Goal: Browse casually: Explore the website without a specific task or goal

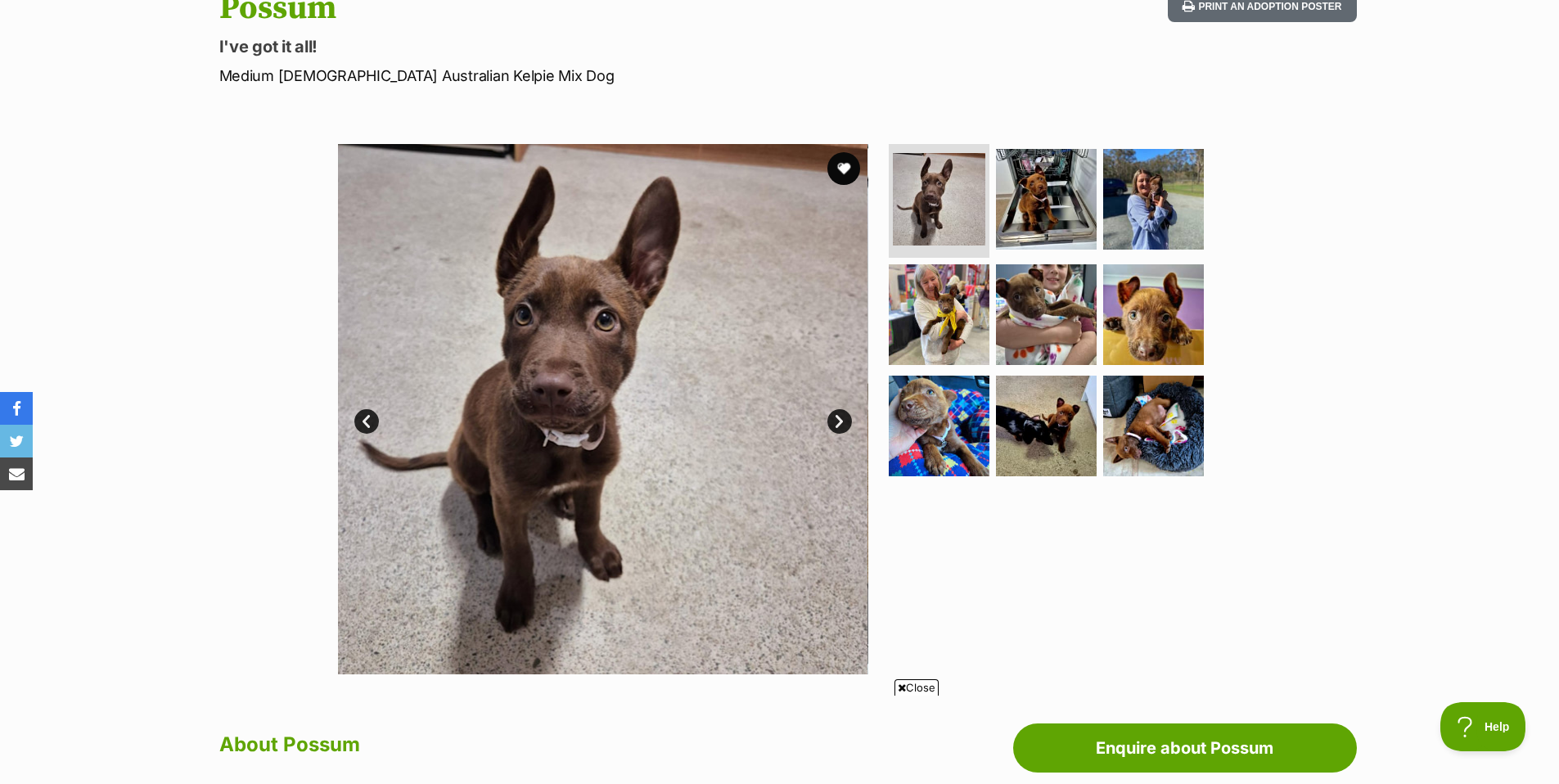
click at [842, 418] on link "Next" at bounding box center [840, 421] width 24 height 24
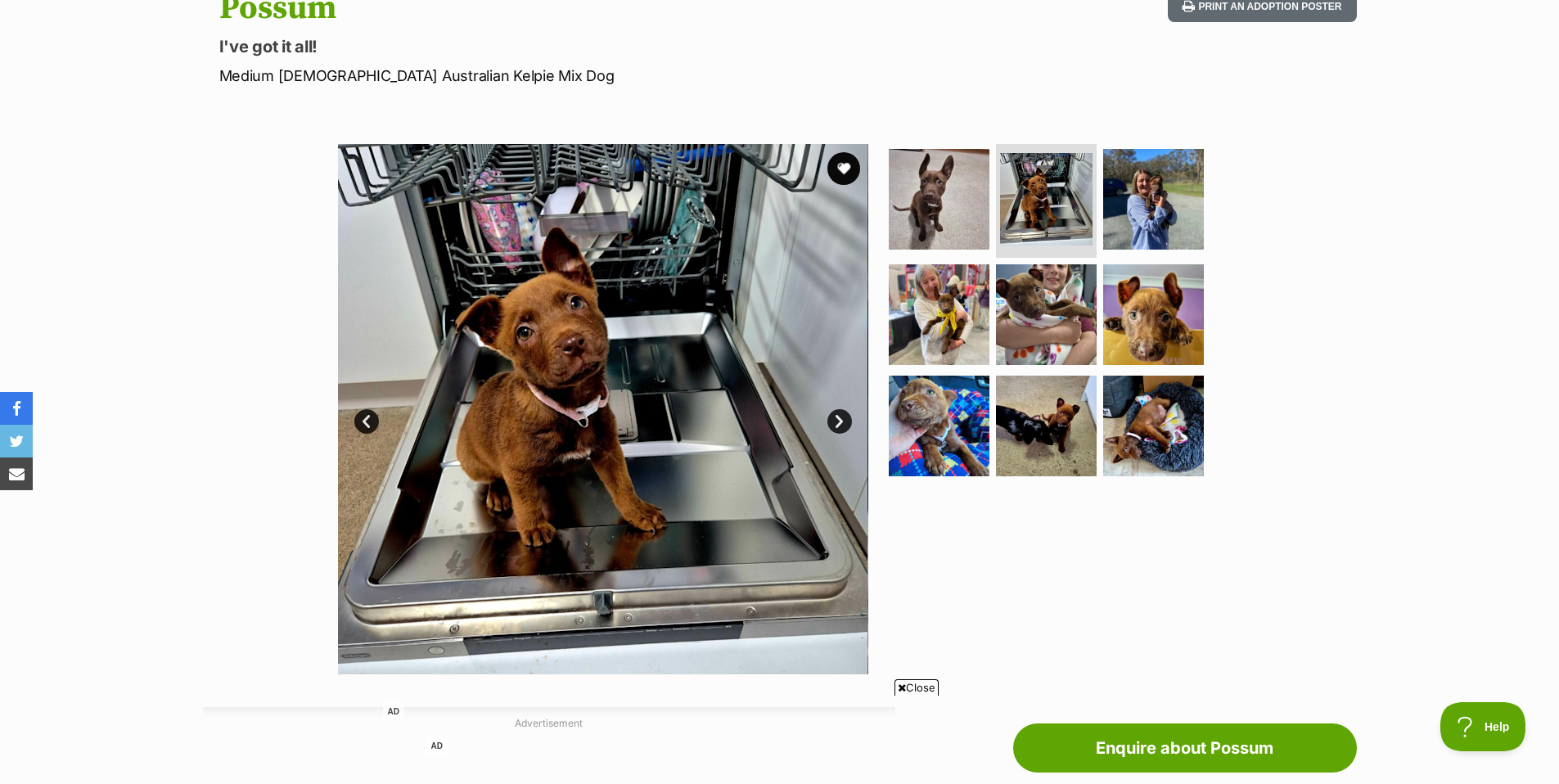
click at [840, 419] on link "Next" at bounding box center [840, 421] width 24 height 24
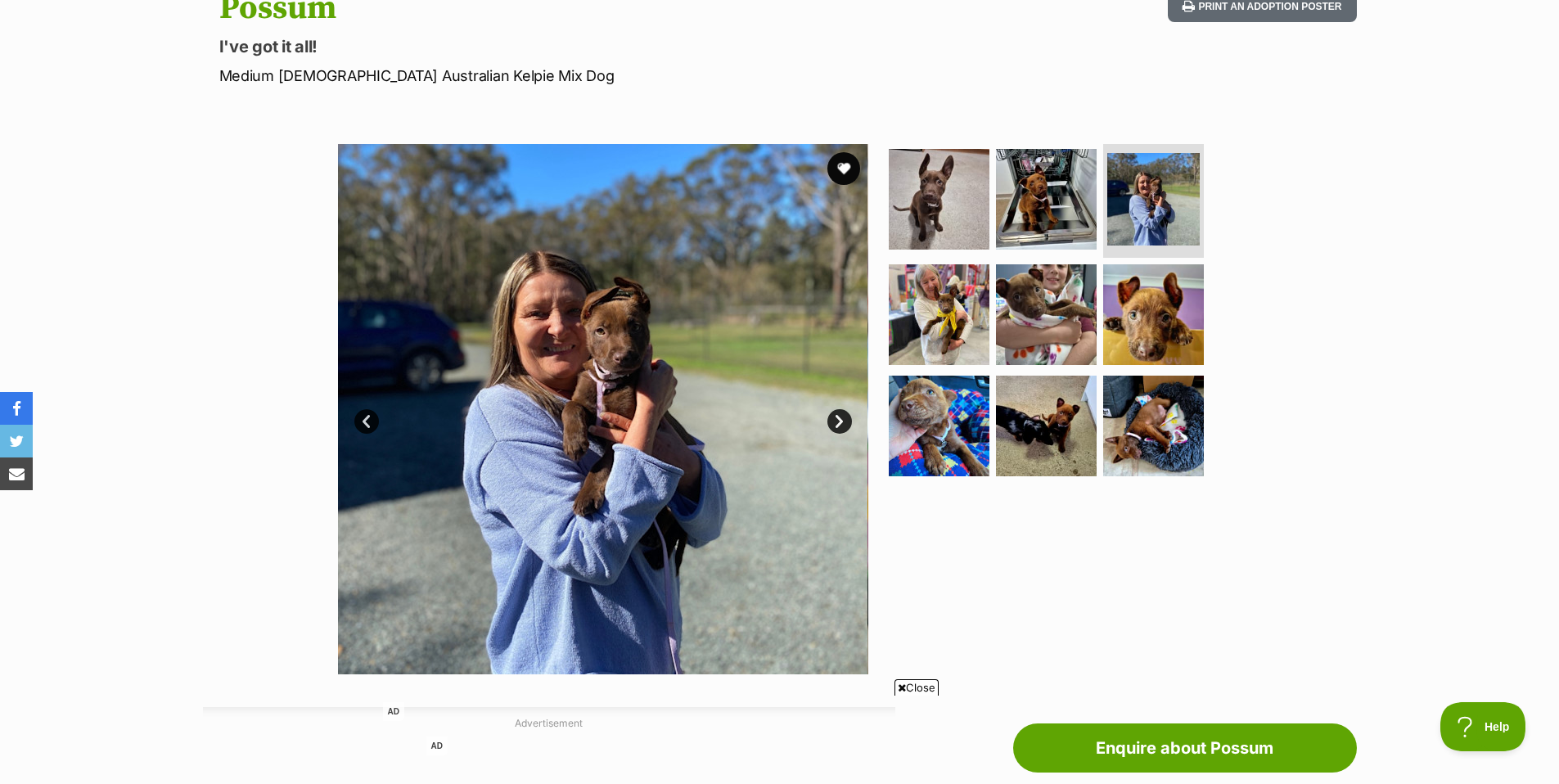
click at [840, 419] on link "Next" at bounding box center [840, 421] width 24 height 24
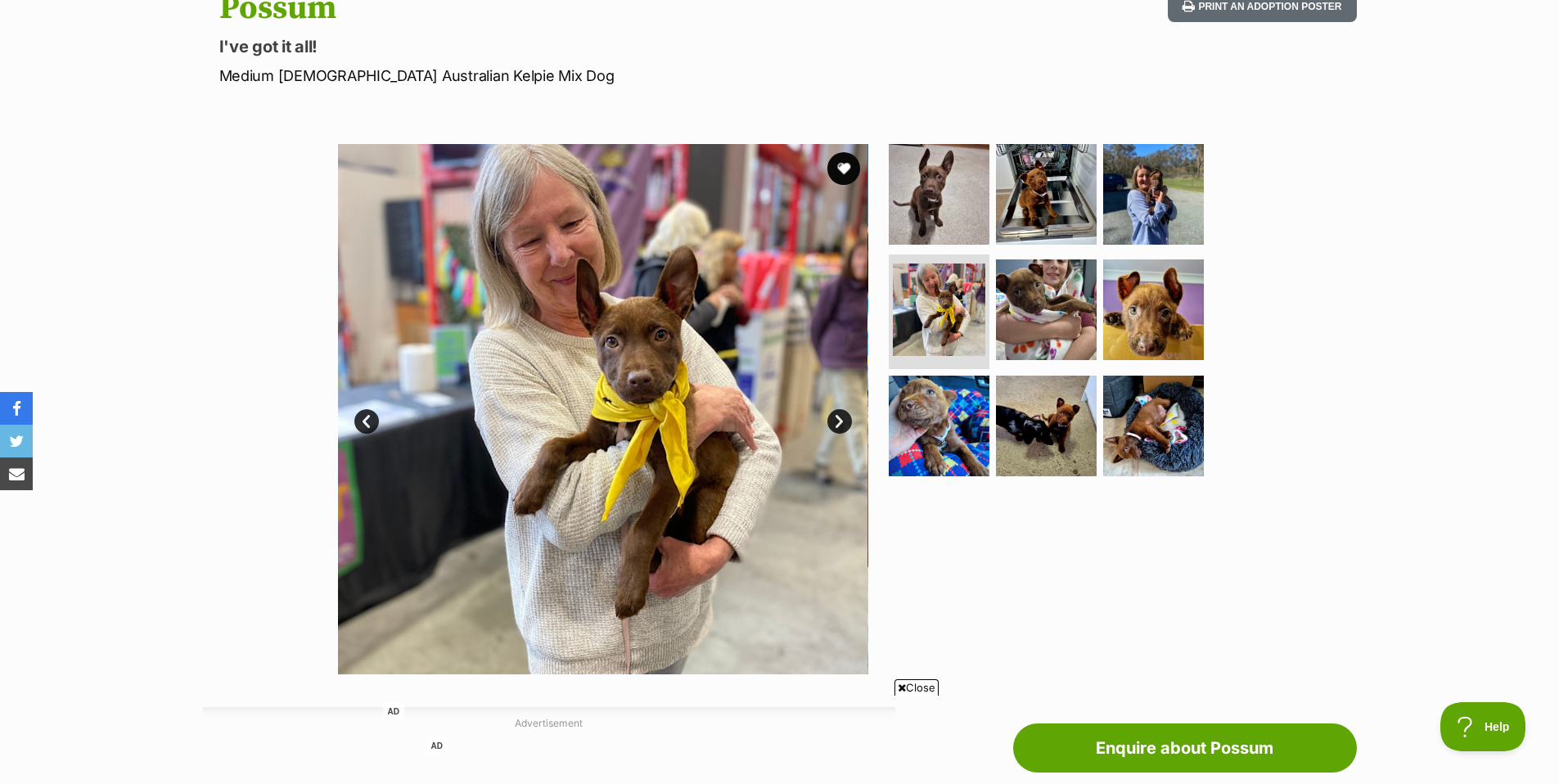
click at [840, 419] on link "Next" at bounding box center [840, 421] width 24 height 24
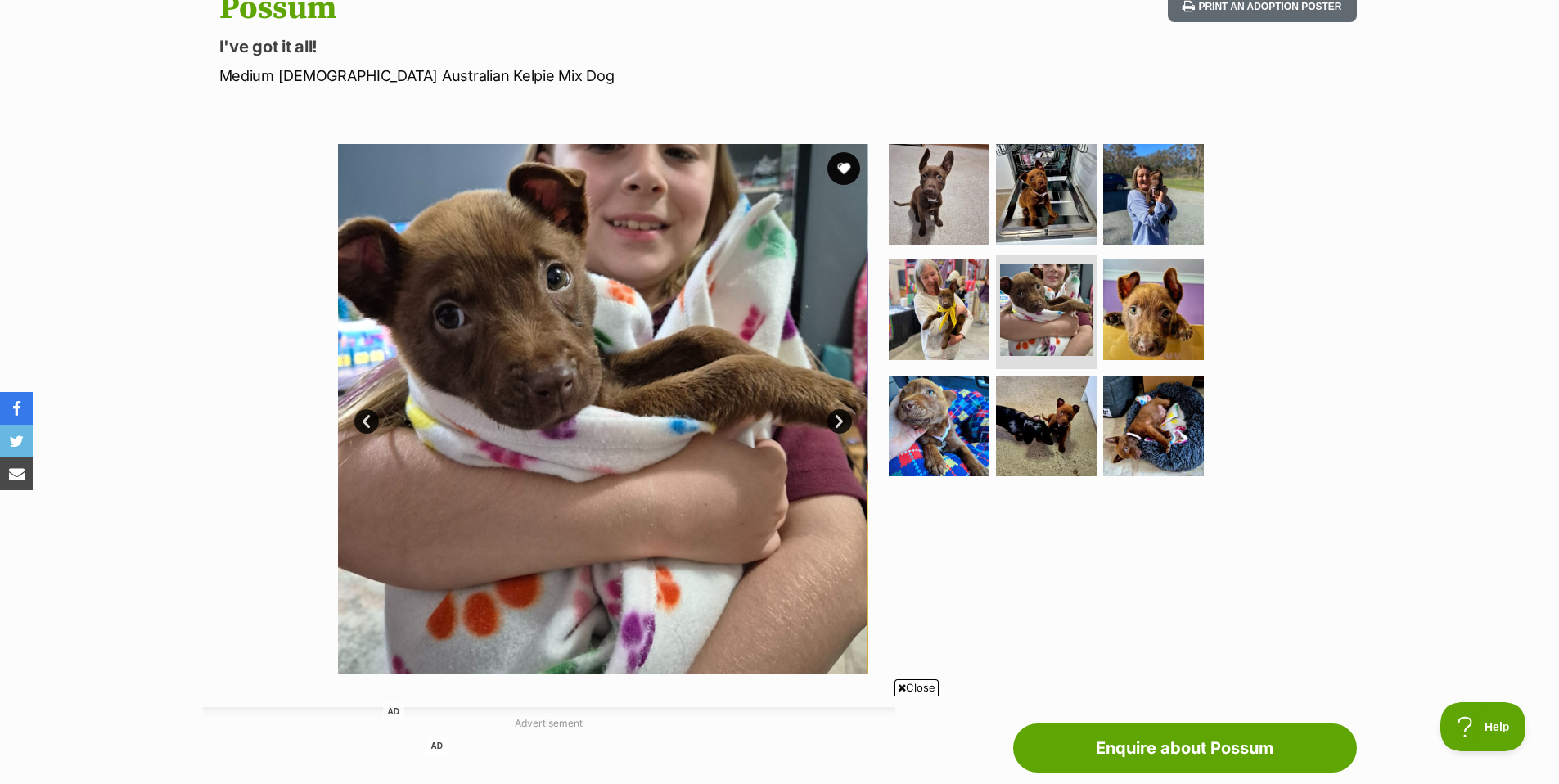
click at [364, 425] on link "Prev" at bounding box center [367, 421] width 24 height 24
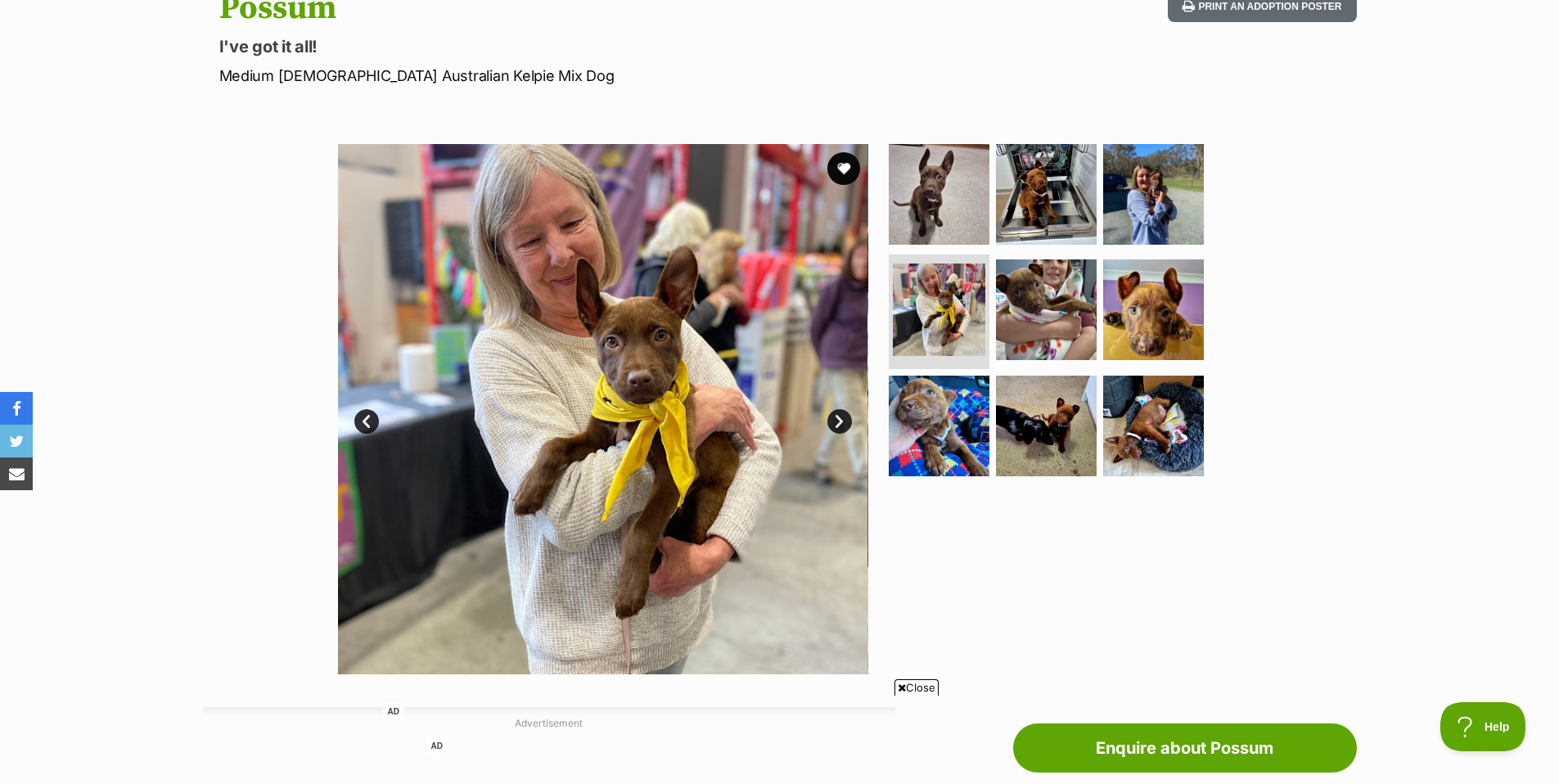
click at [838, 418] on link "Next" at bounding box center [840, 421] width 24 height 24
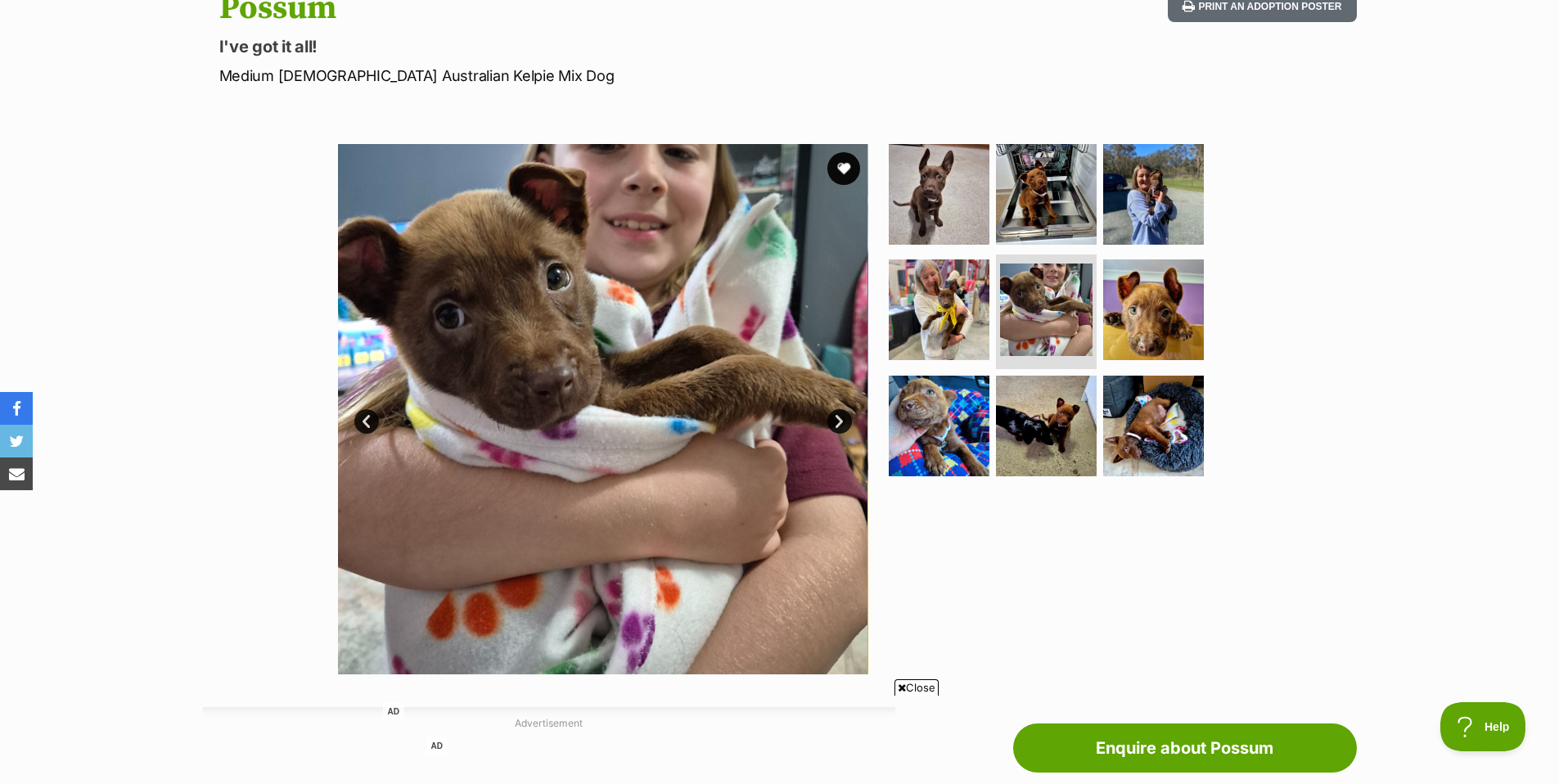
click at [835, 424] on link "Next" at bounding box center [840, 421] width 24 height 24
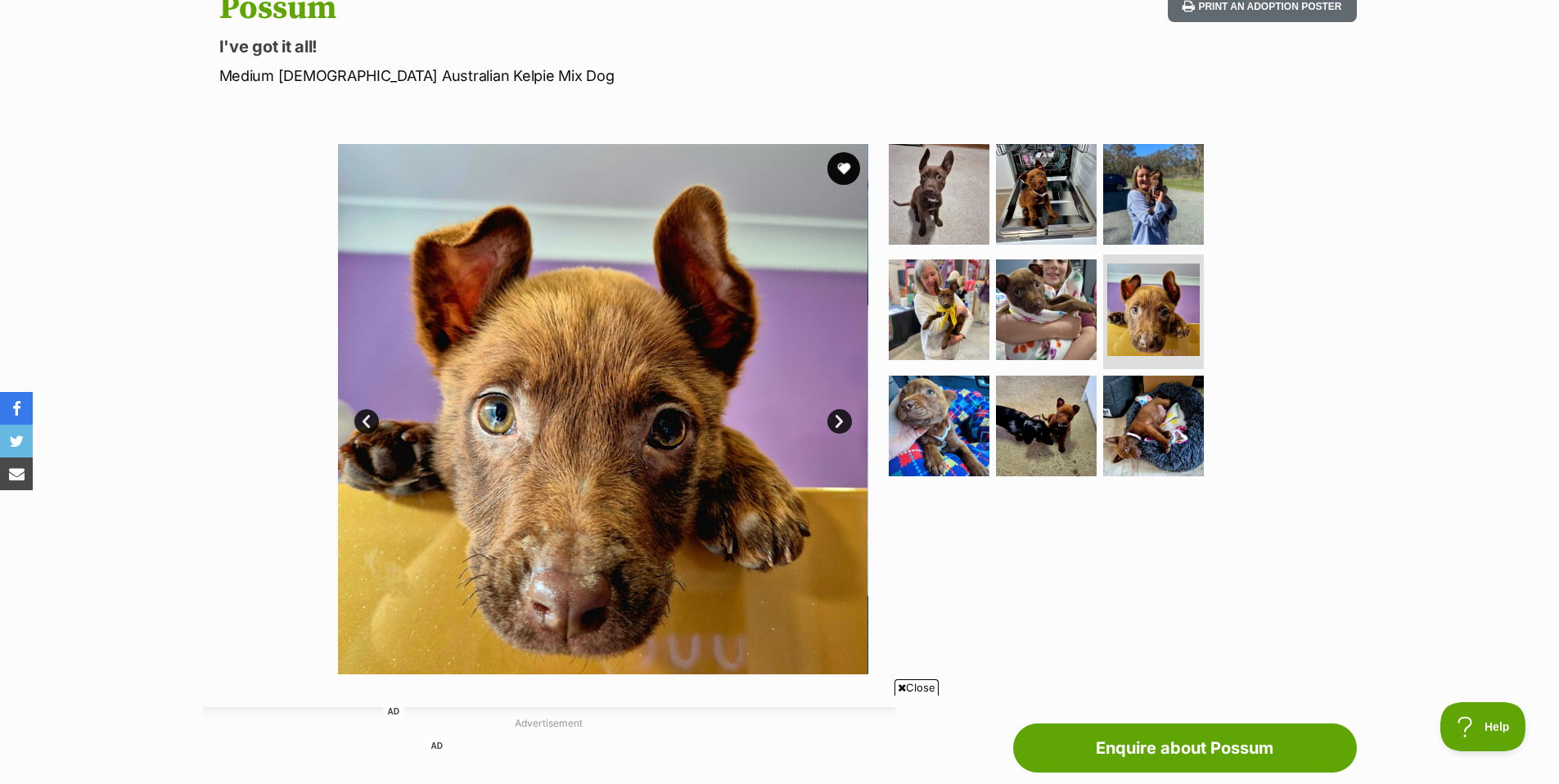
click at [835, 424] on link "Next" at bounding box center [840, 421] width 24 height 24
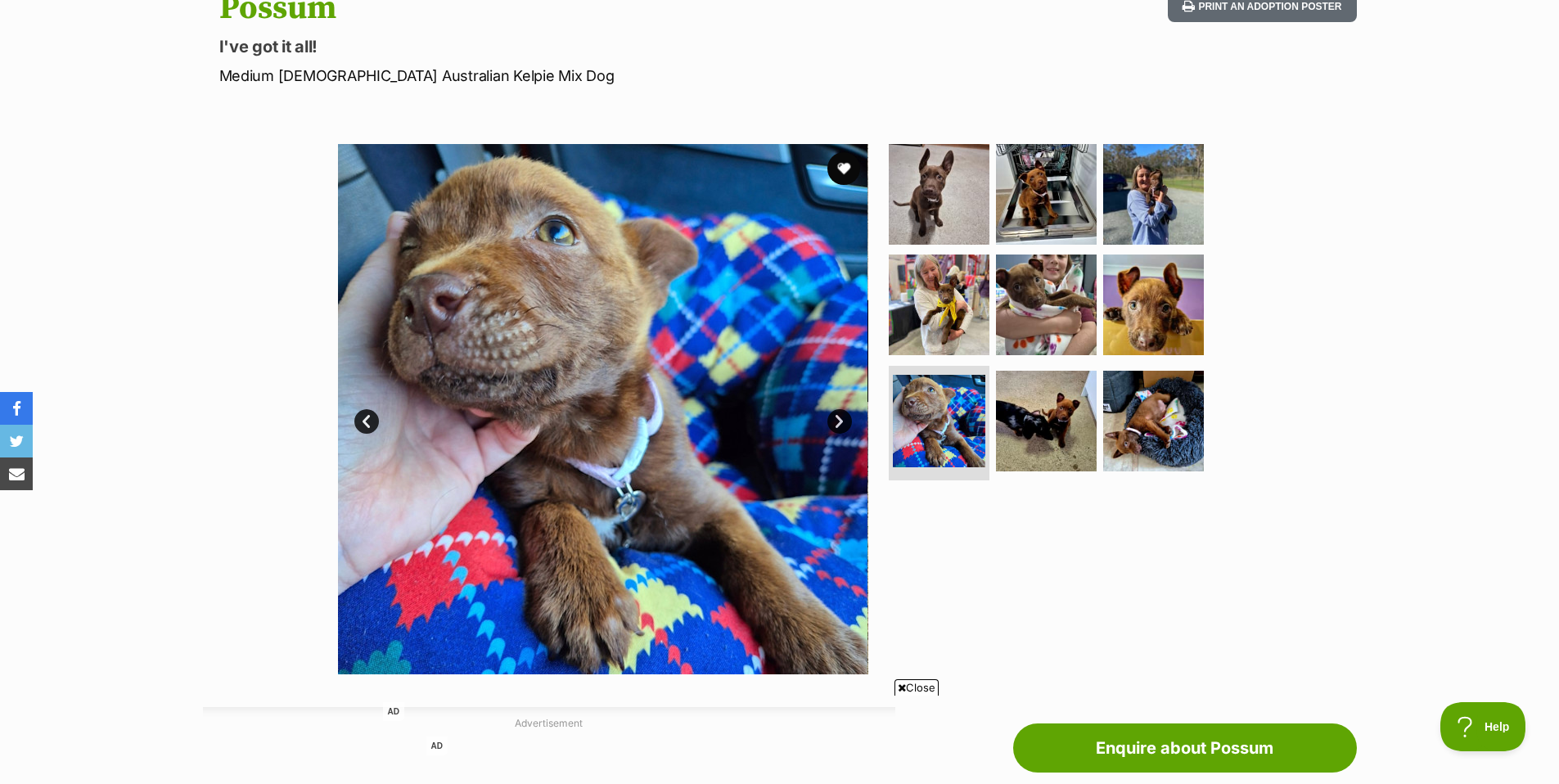
click at [835, 424] on link "Next" at bounding box center [840, 421] width 24 height 24
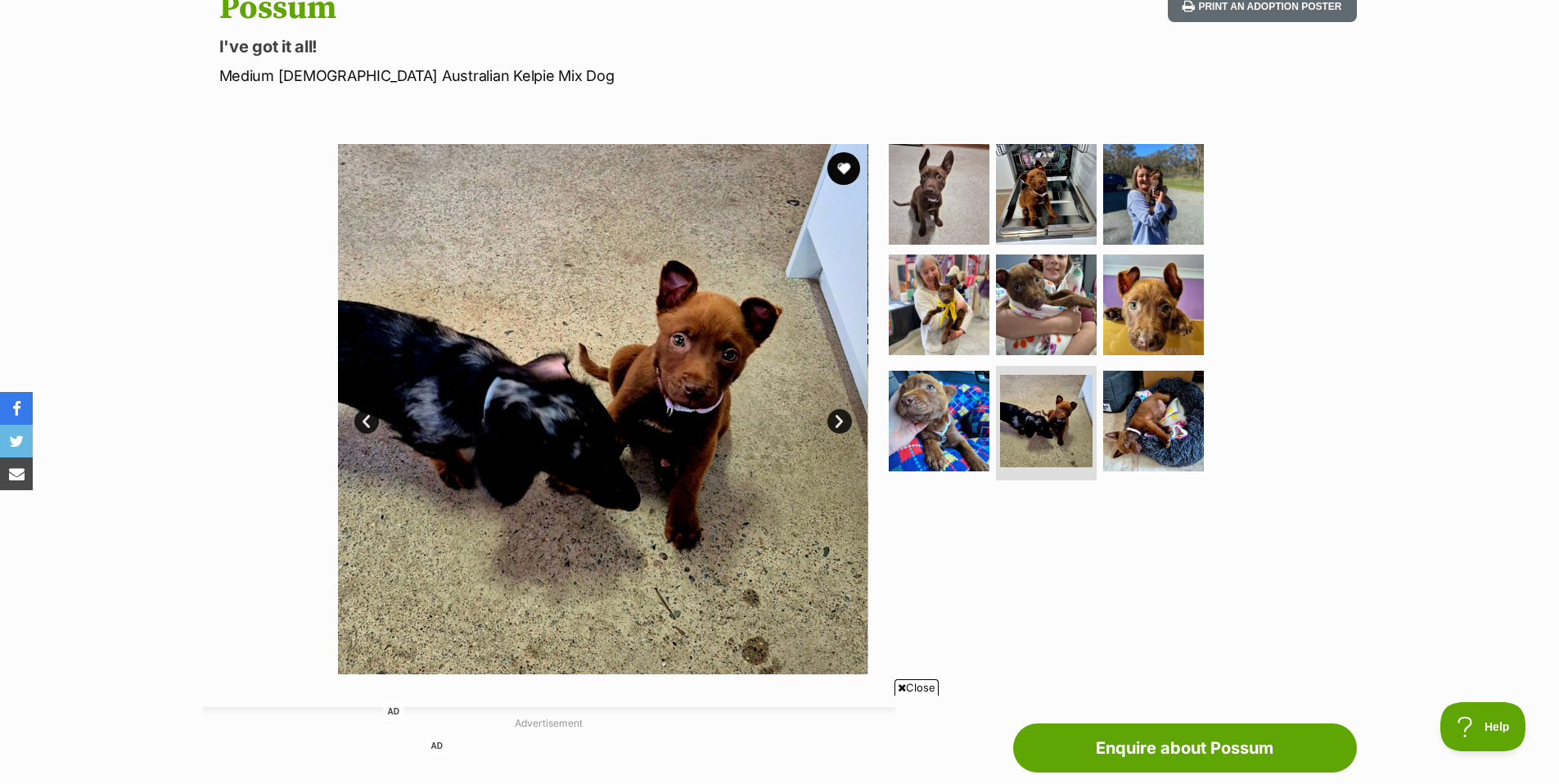
click at [835, 424] on link "Next" at bounding box center [840, 421] width 24 height 24
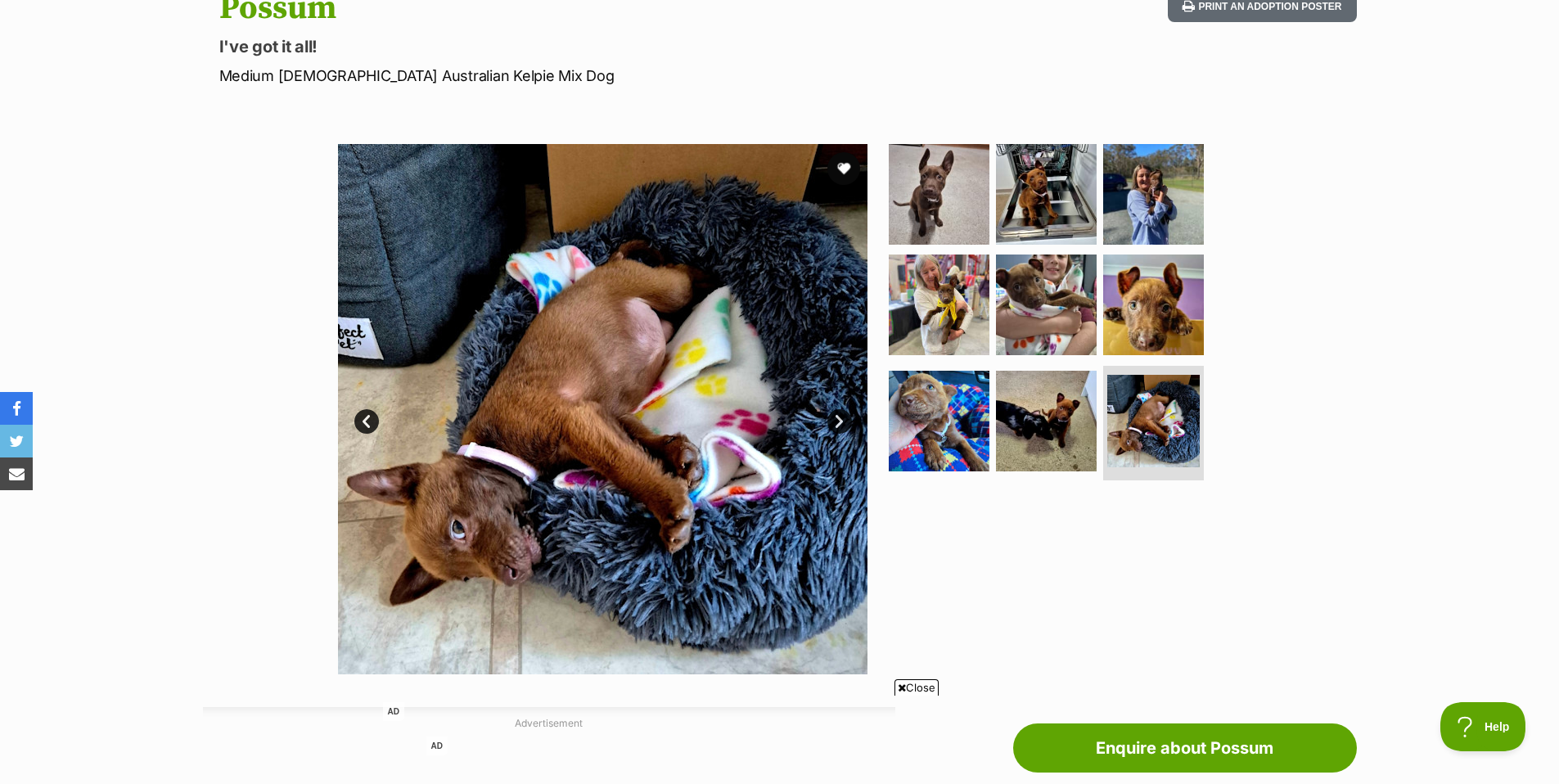
click at [835, 424] on link "Next" at bounding box center [840, 421] width 24 height 24
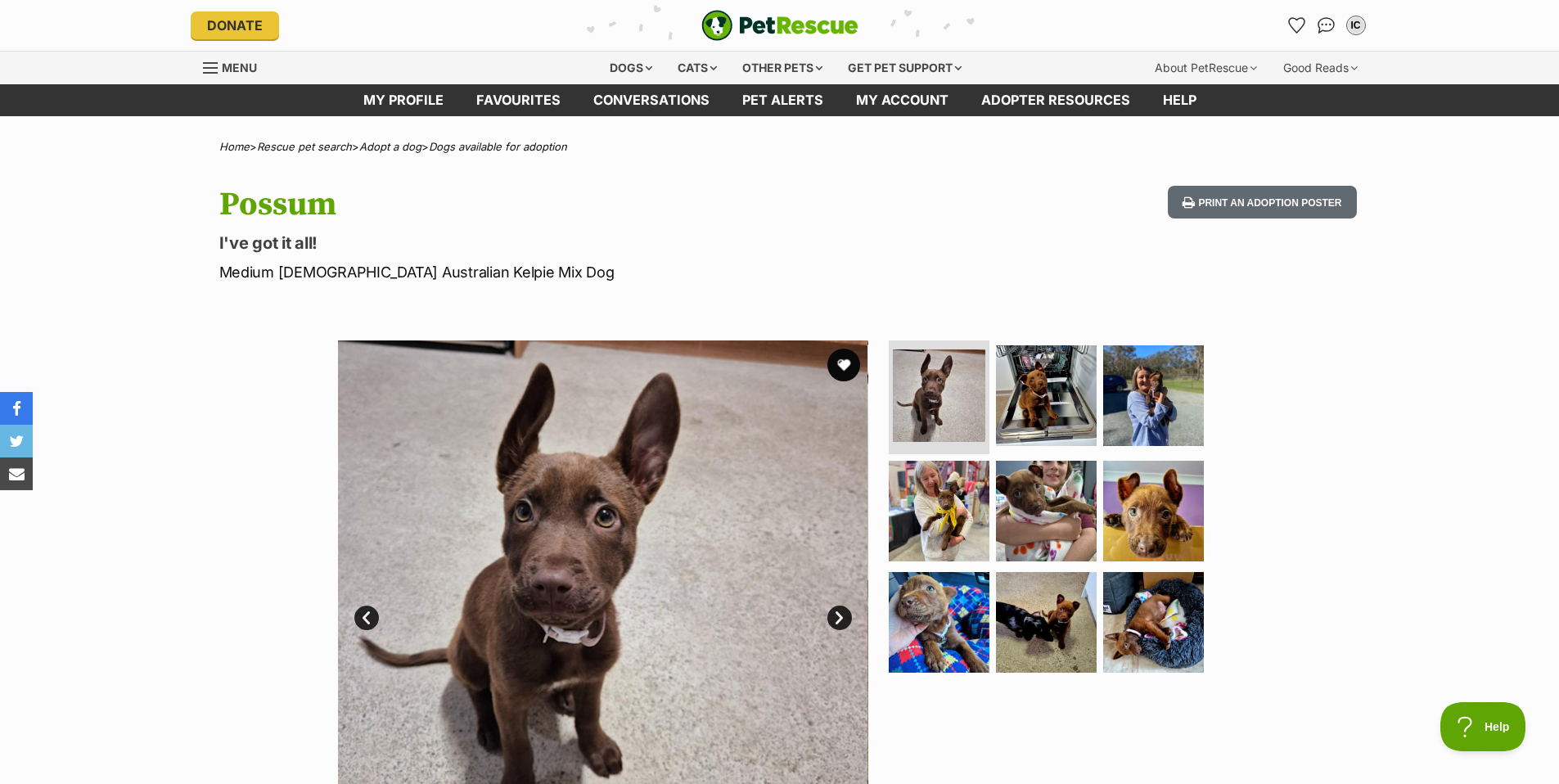
click at [836, 614] on link "Next" at bounding box center [840, 617] width 24 height 24
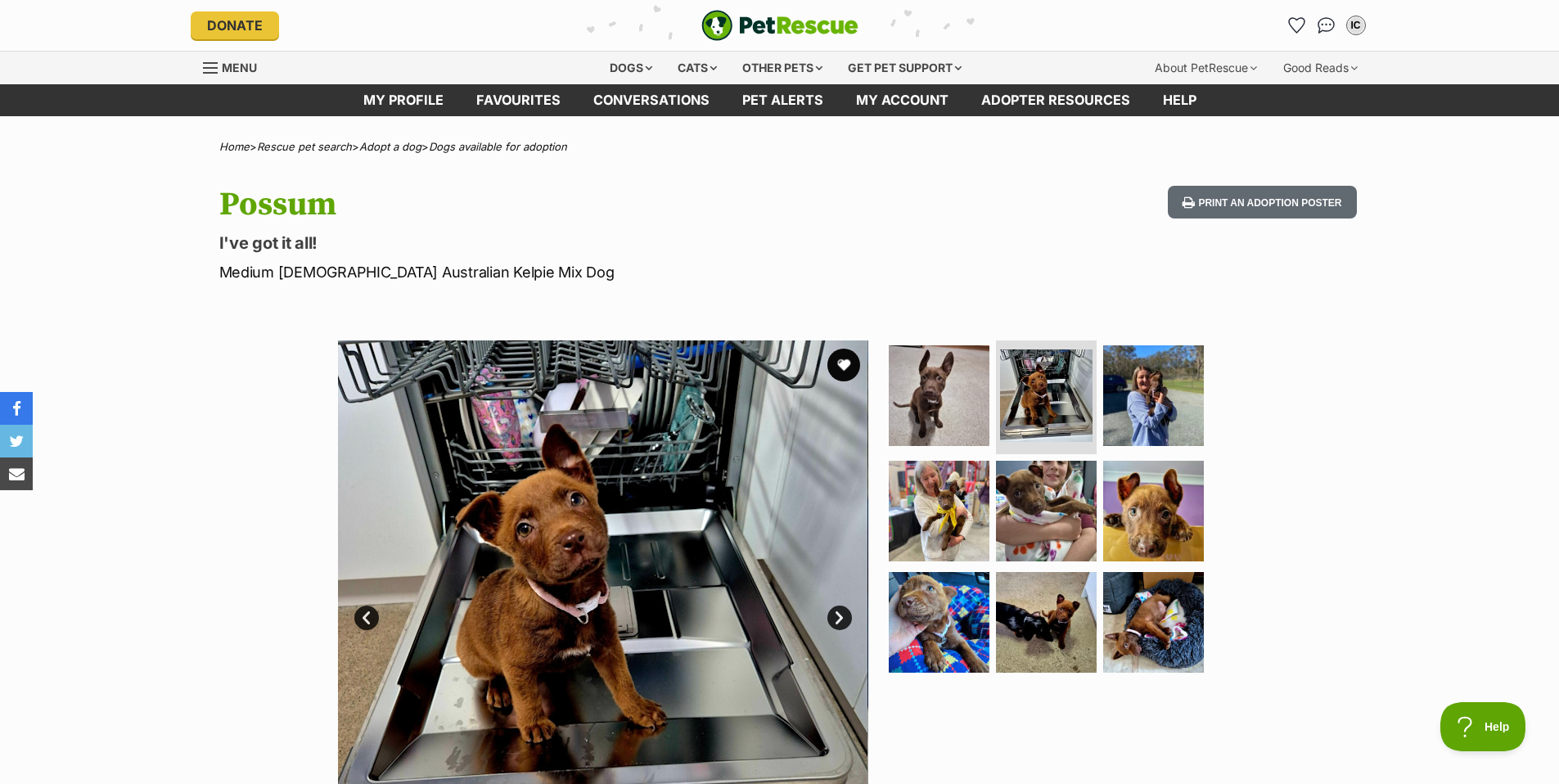
click at [835, 615] on link "Next" at bounding box center [840, 617] width 24 height 24
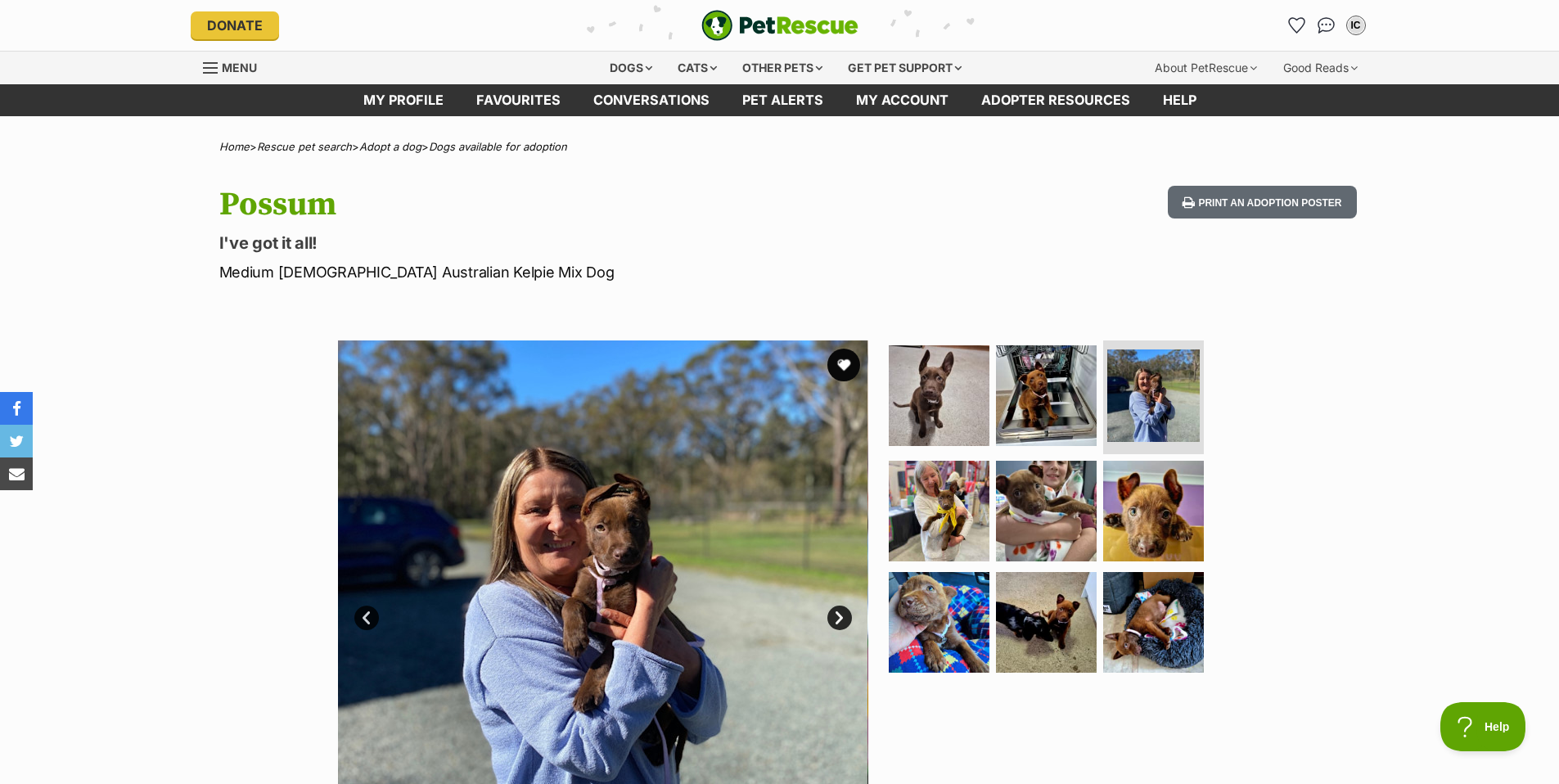
click at [834, 615] on link "Next" at bounding box center [840, 617] width 24 height 24
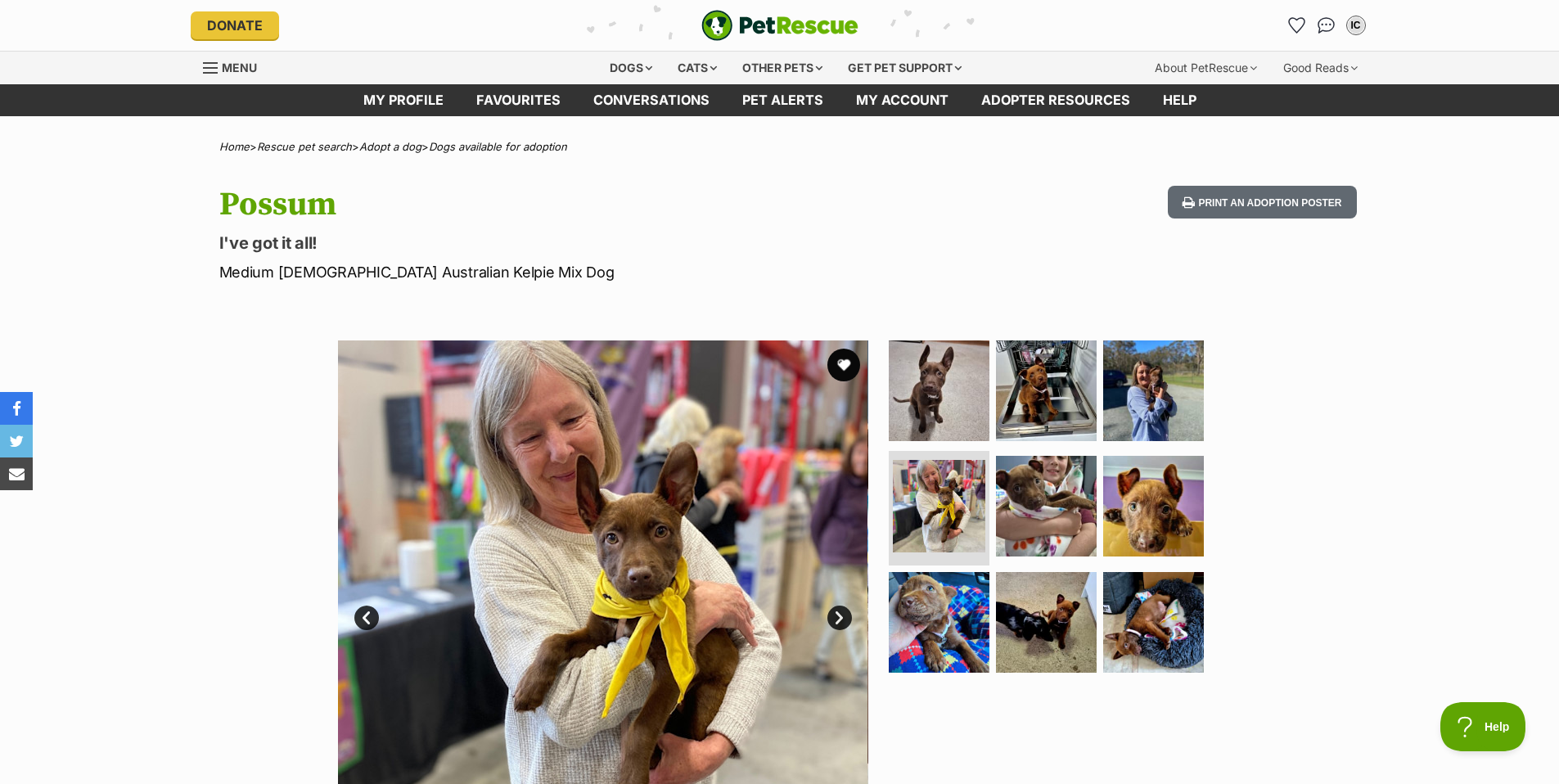
click at [835, 615] on link "Next" at bounding box center [840, 617] width 24 height 24
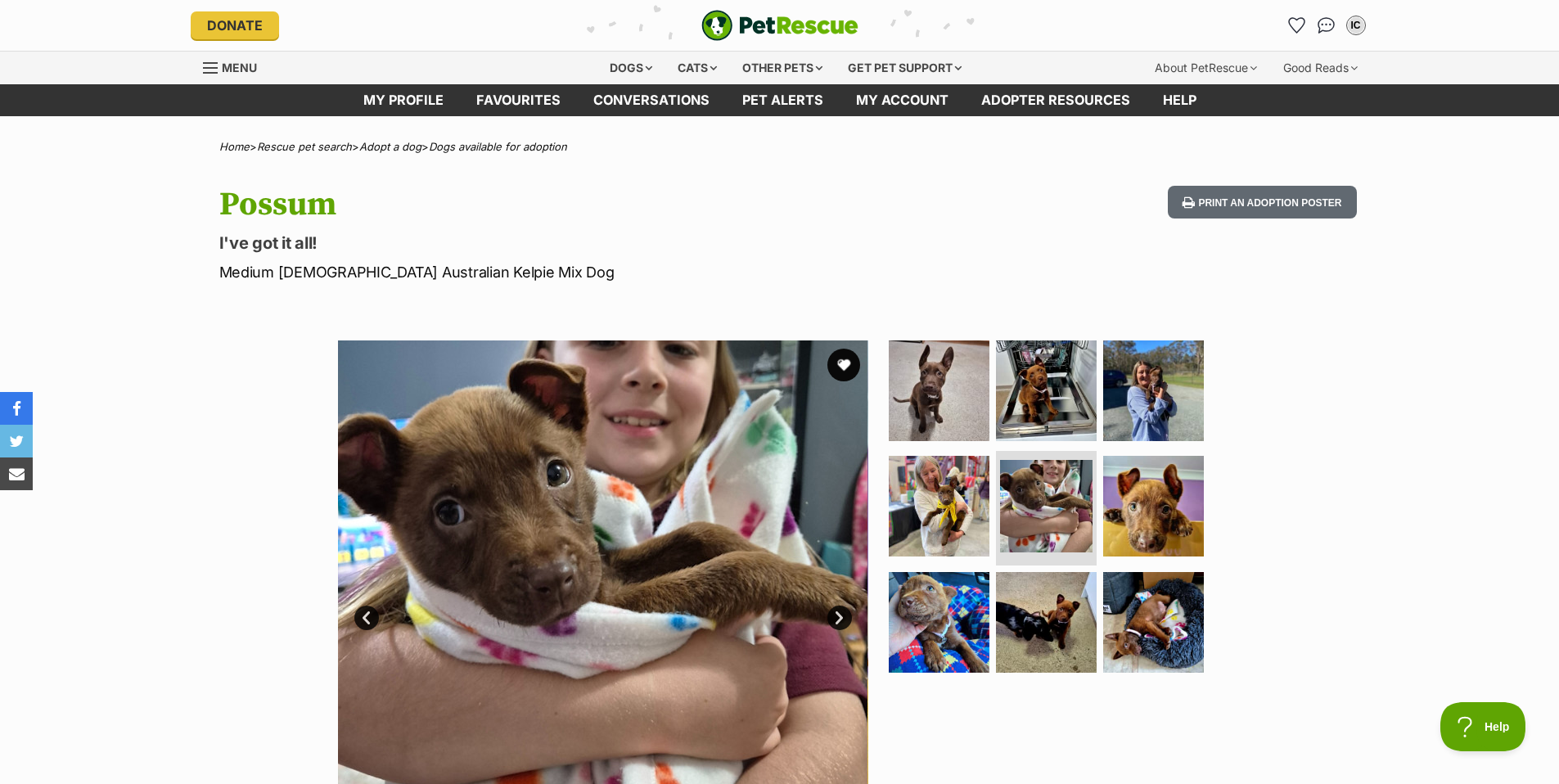
click at [835, 615] on link "Next" at bounding box center [840, 617] width 24 height 24
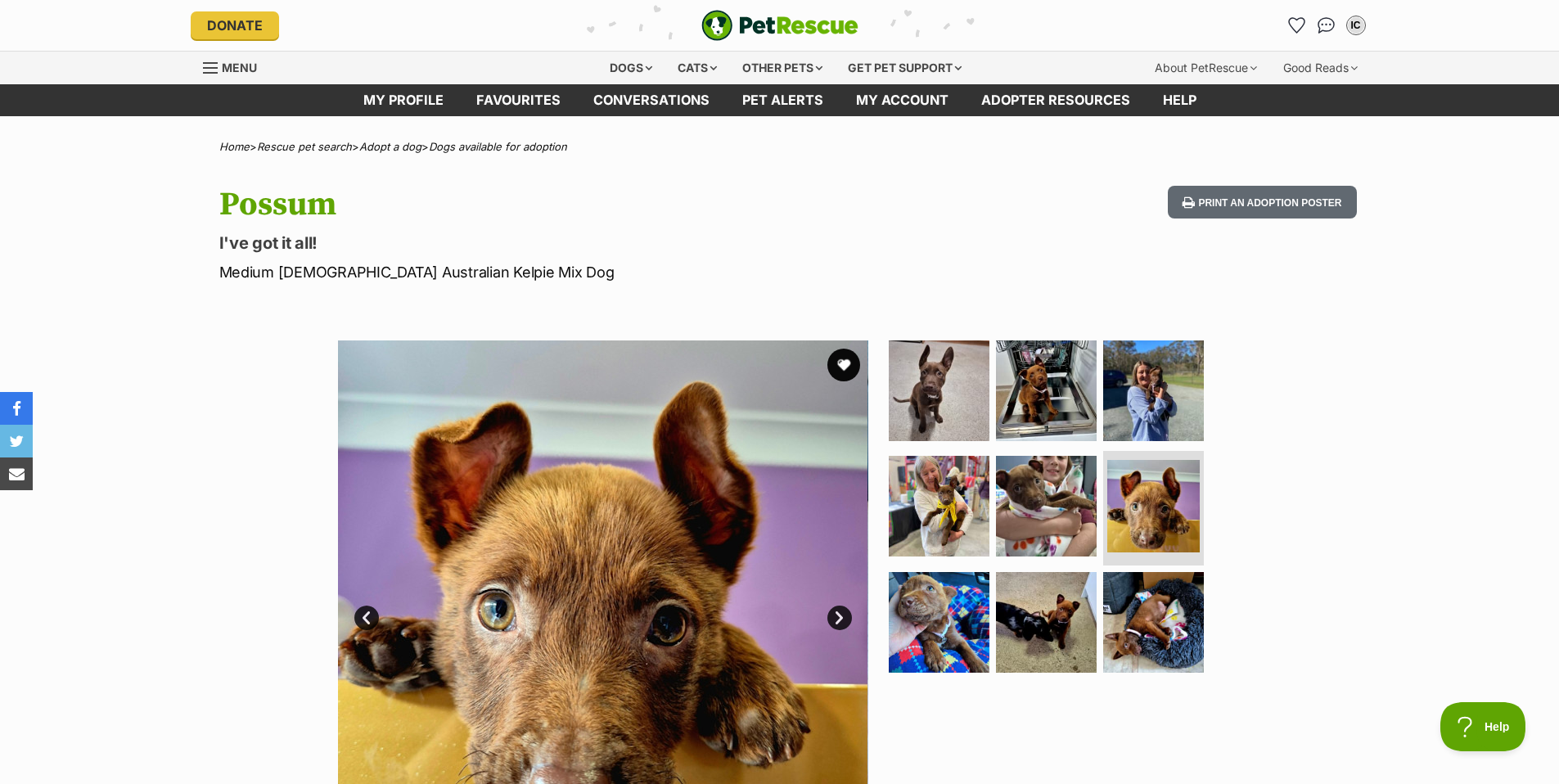
click at [835, 615] on link "Next" at bounding box center [840, 617] width 24 height 24
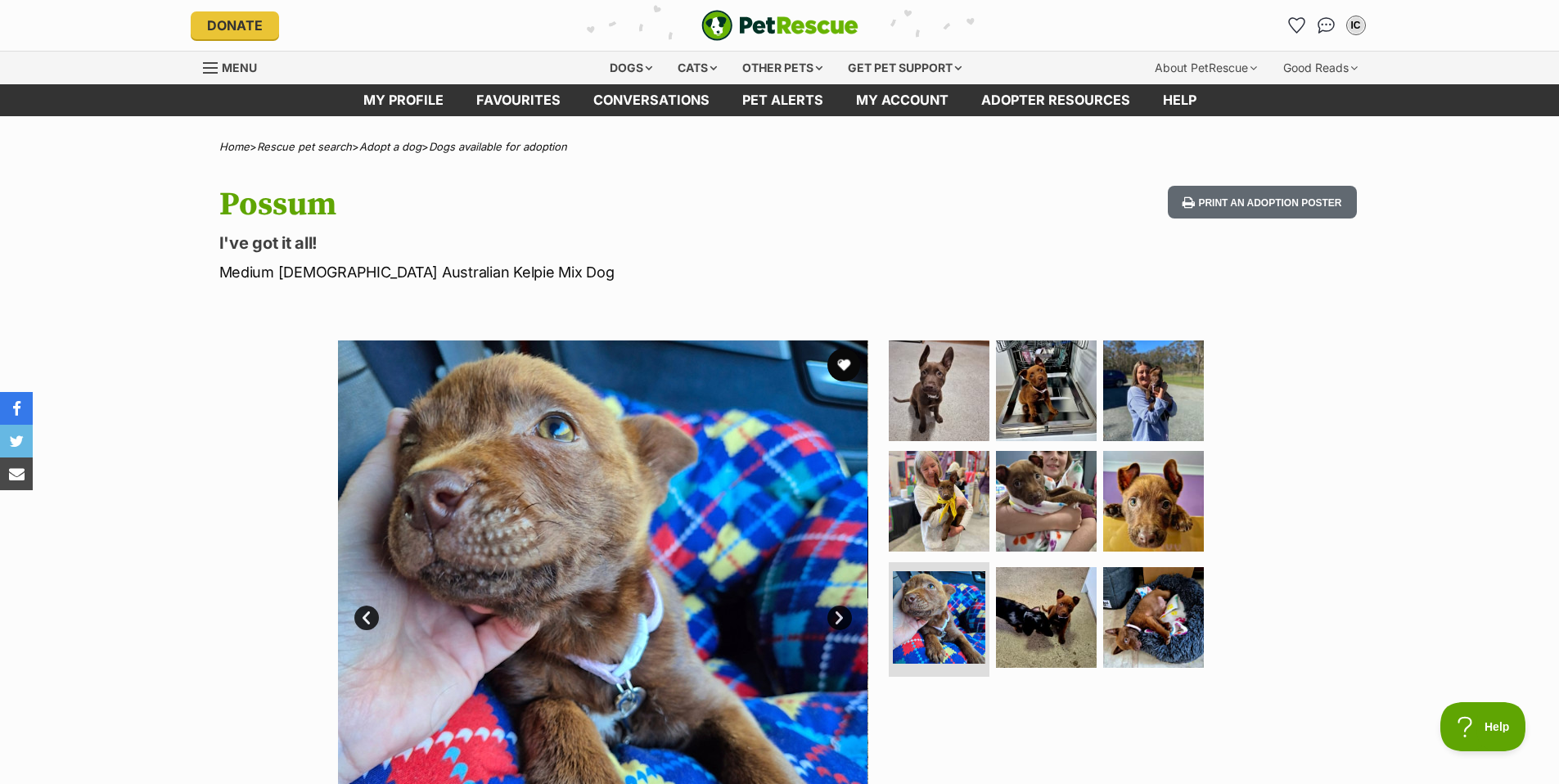
click at [835, 615] on link "Next" at bounding box center [840, 617] width 24 height 24
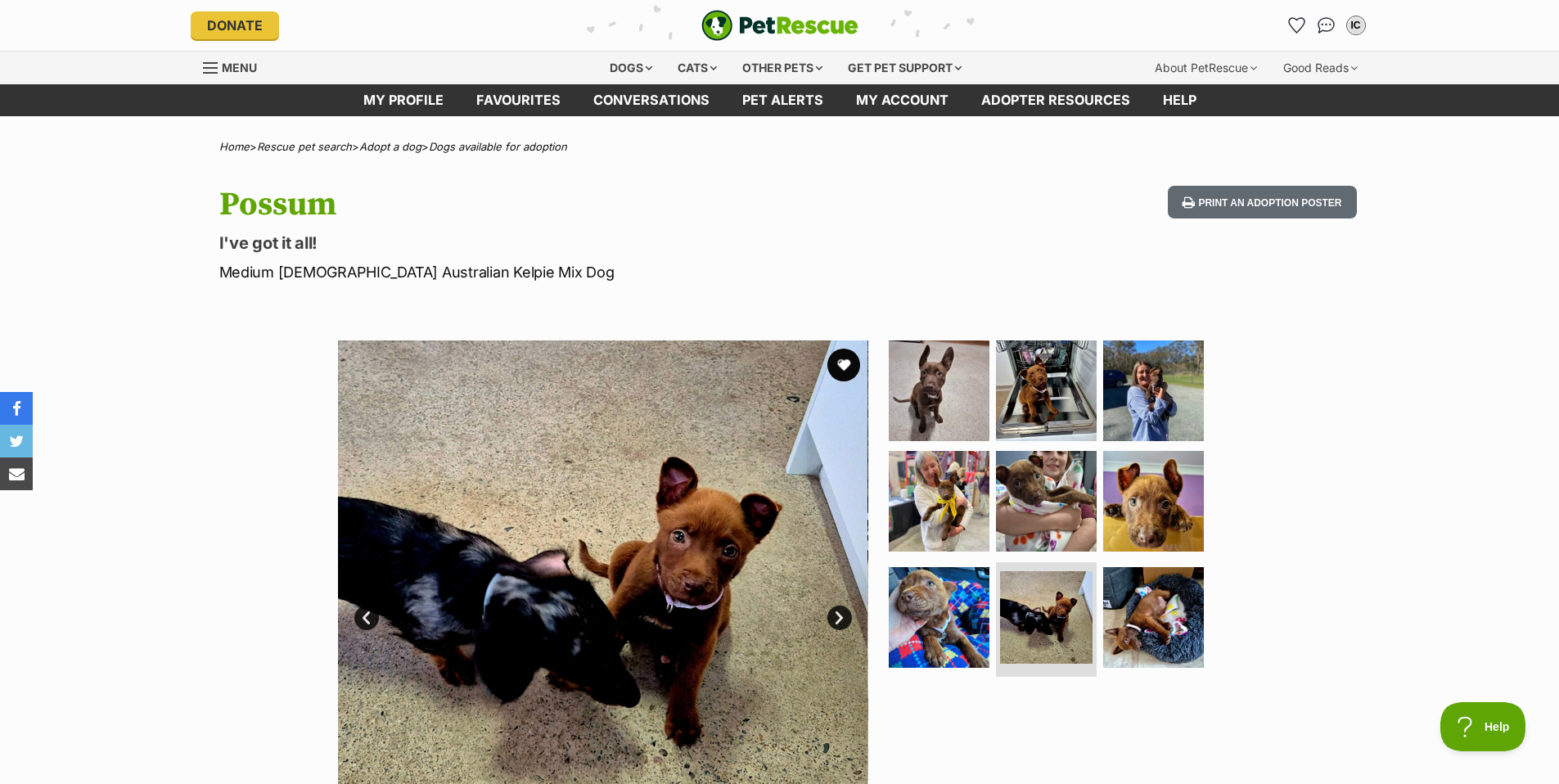
click at [835, 615] on link "Next" at bounding box center [840, 617] width 24 height 24
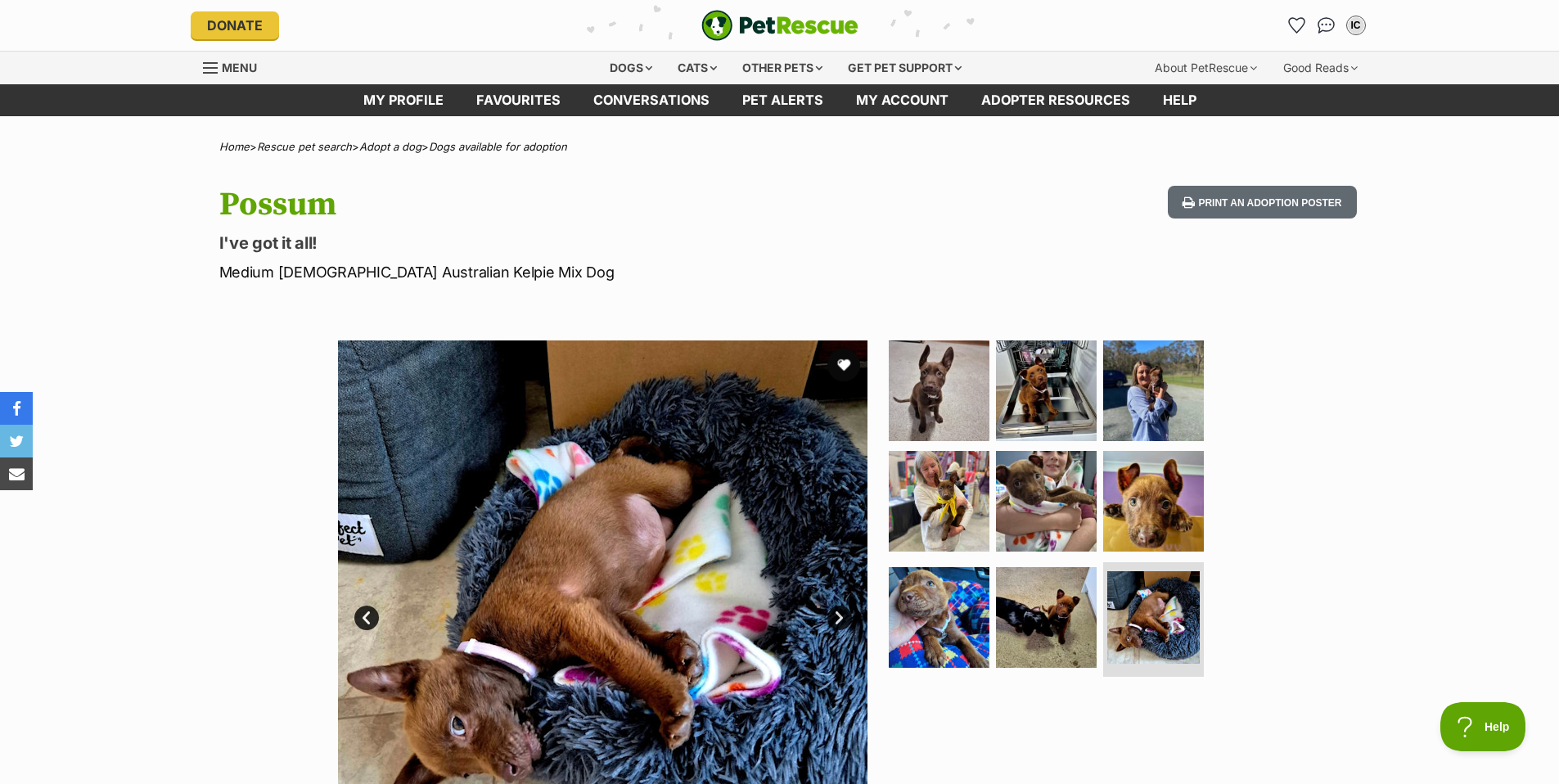
click at [835, 615] on link "Next" at bounding box center [840, 617] width 24 height 24
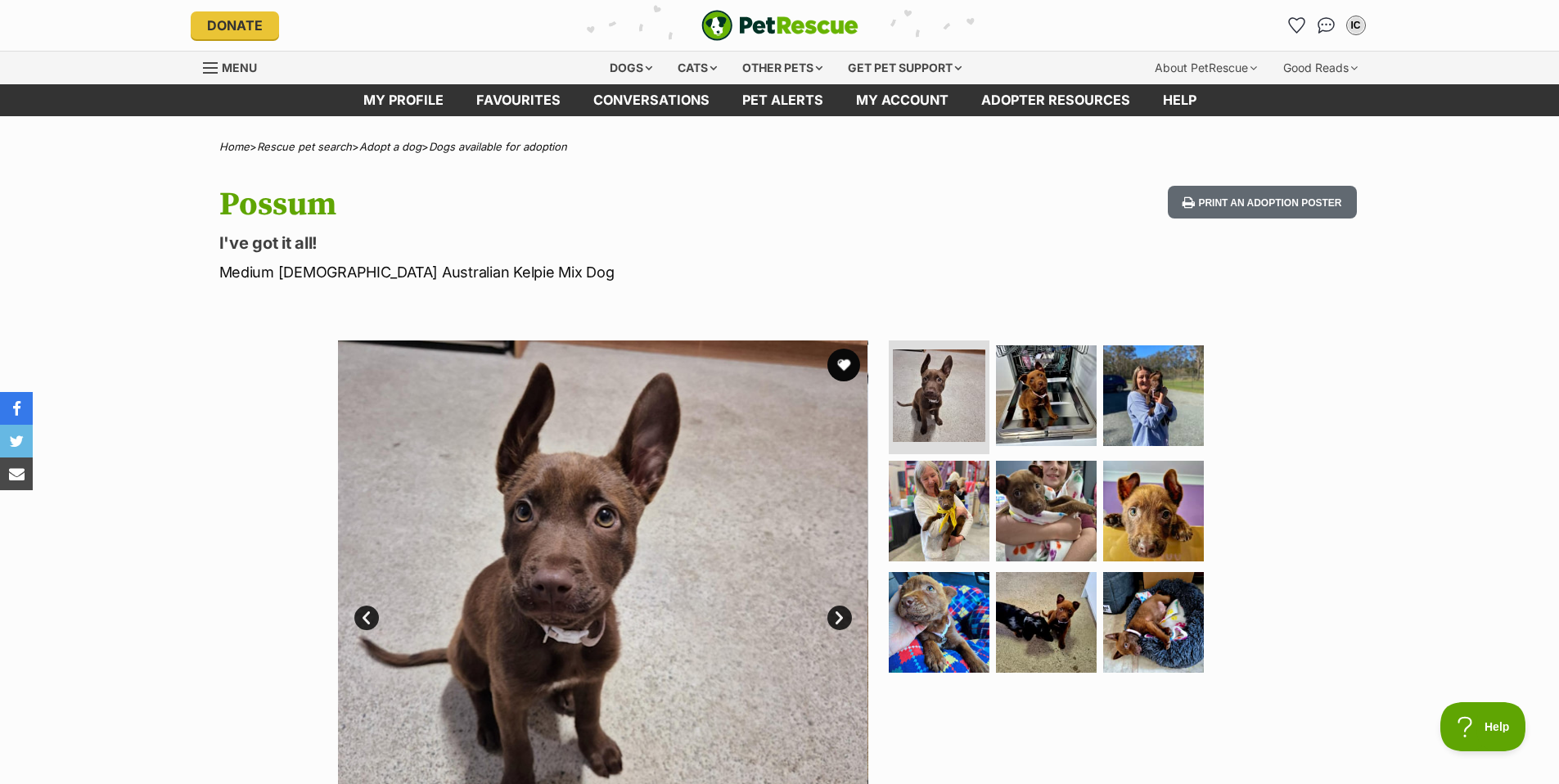
click at [836, 620] on link "Next" at bounding box center [840, 617] width 24 height 24
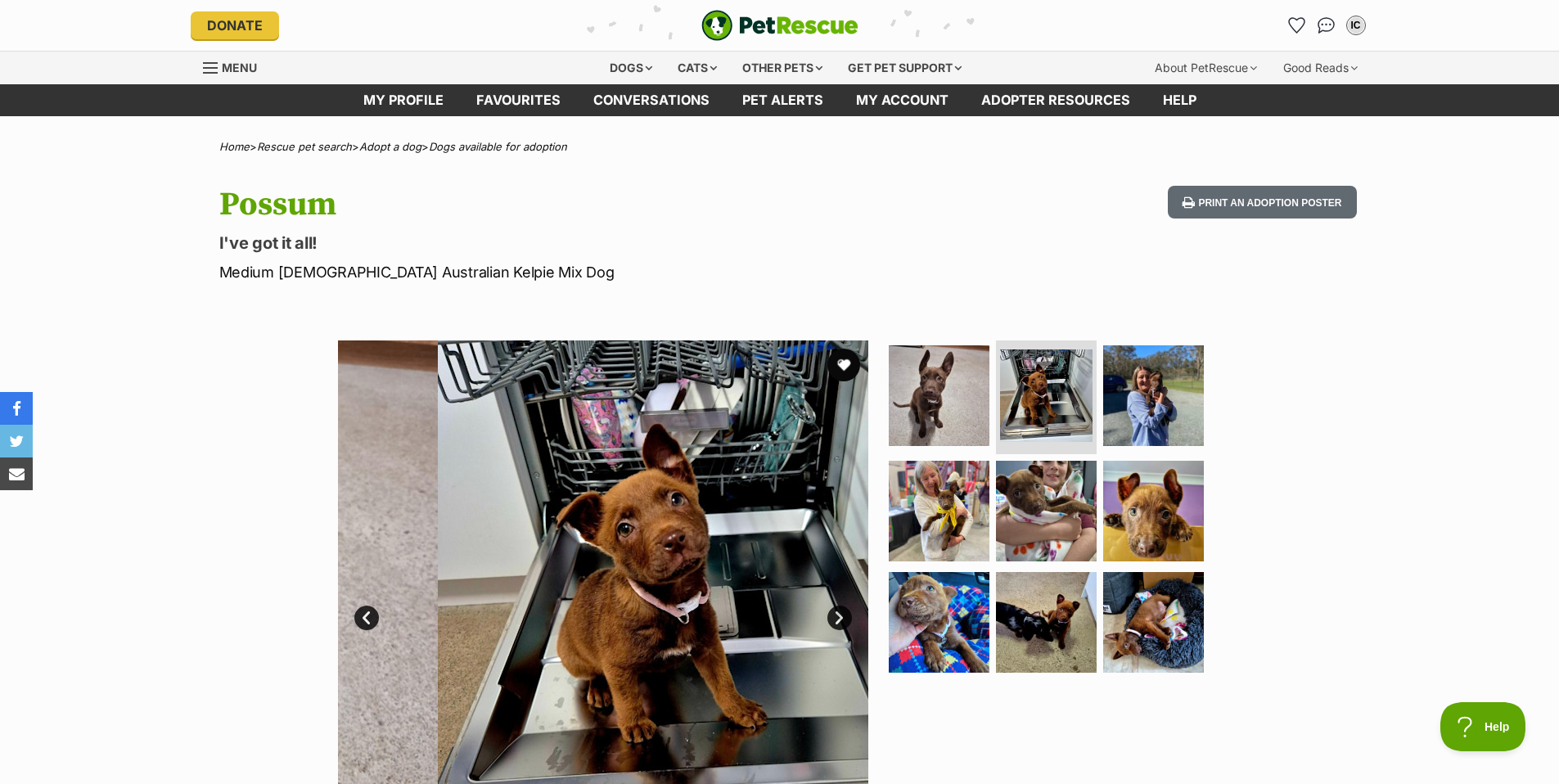
click at [836, 620] on link "Next" at bounding box center [840, 617] width 24 height 24
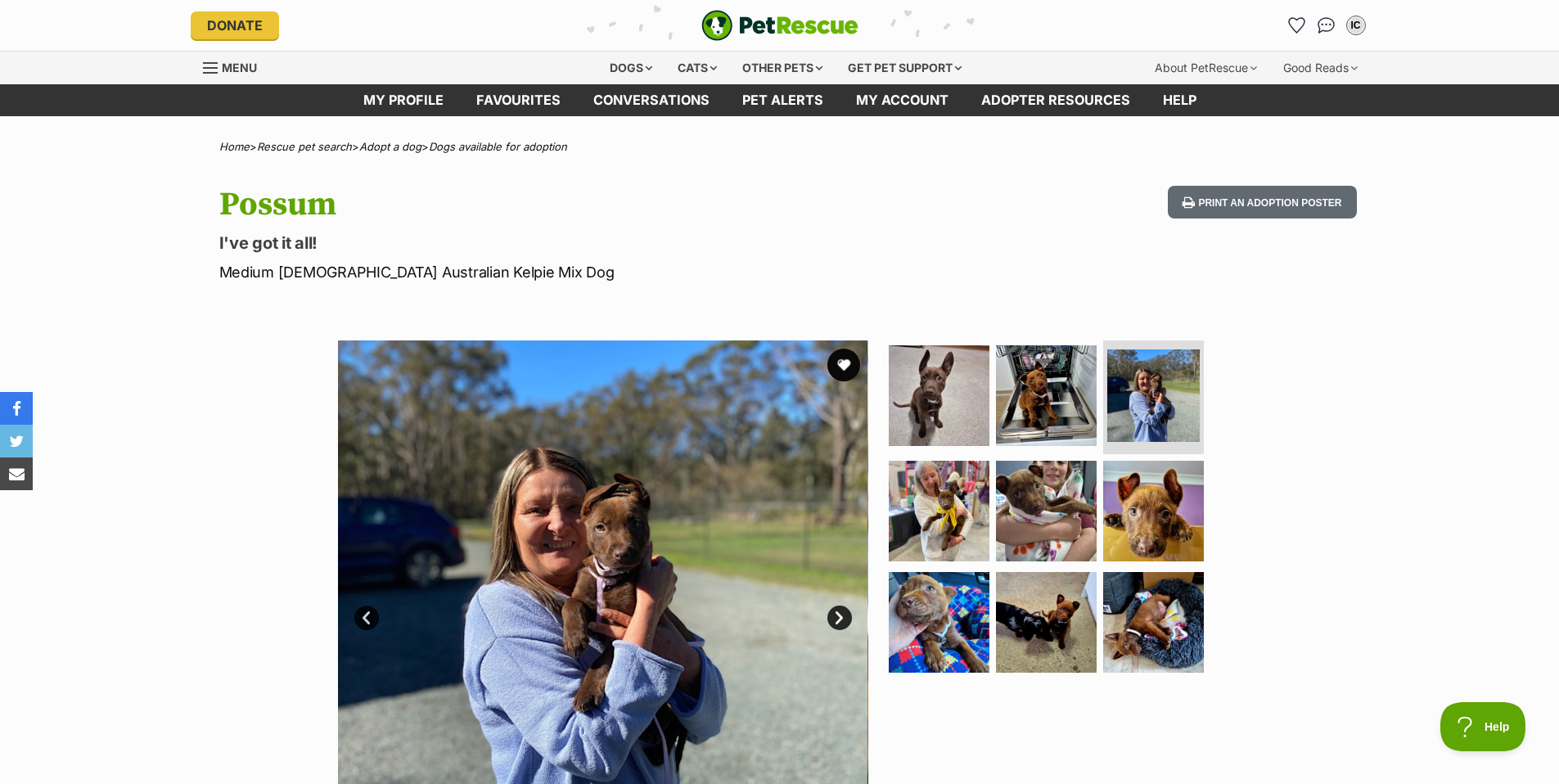
click at [836, 620] on link "Next" at bounding box center [840, 617] width 24 height 24
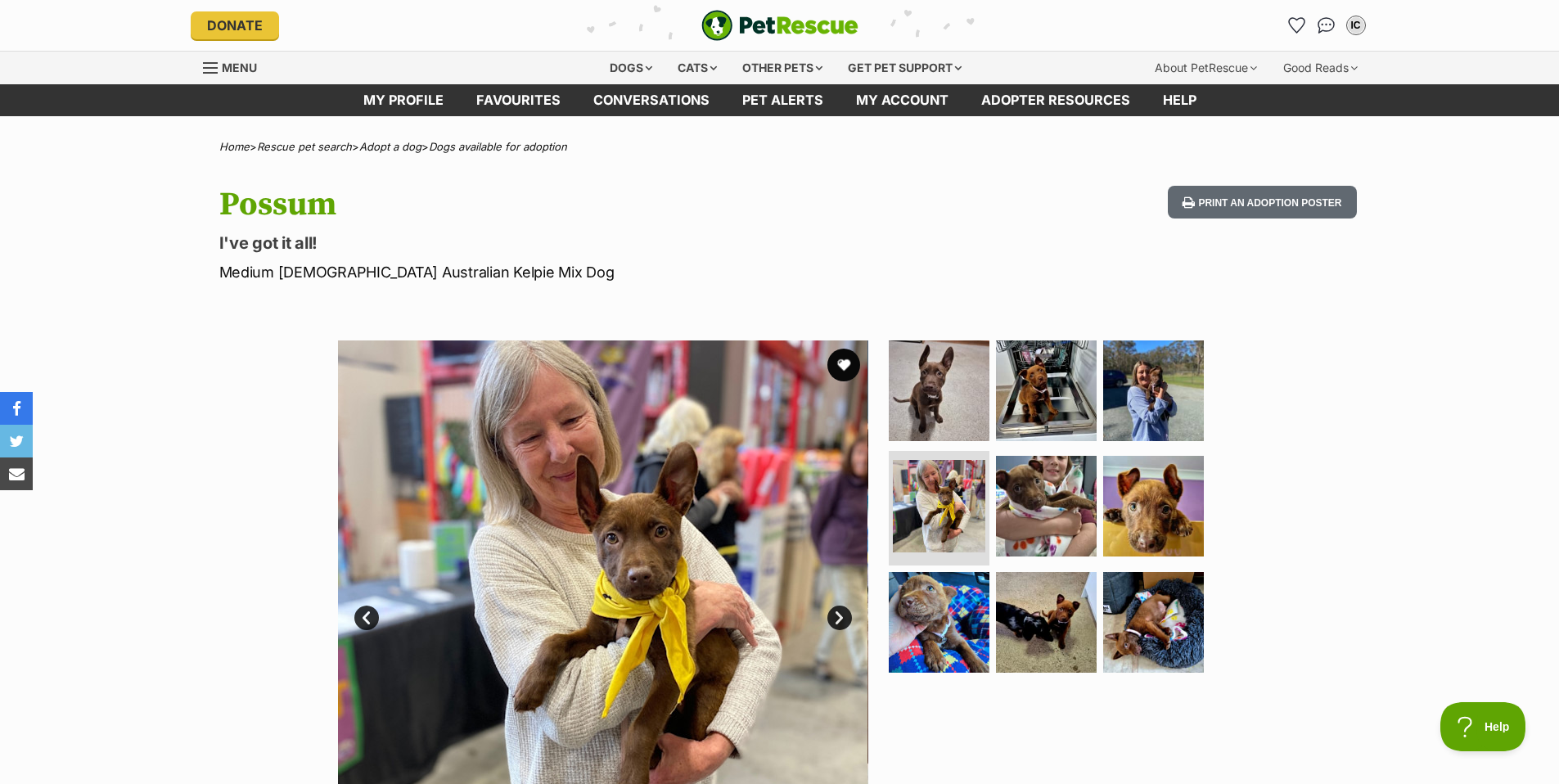
click at [836, 620] on link "Next" at bounding box center [840, 617] width 24 height 24
